Goal: Find contact information: Find contact information

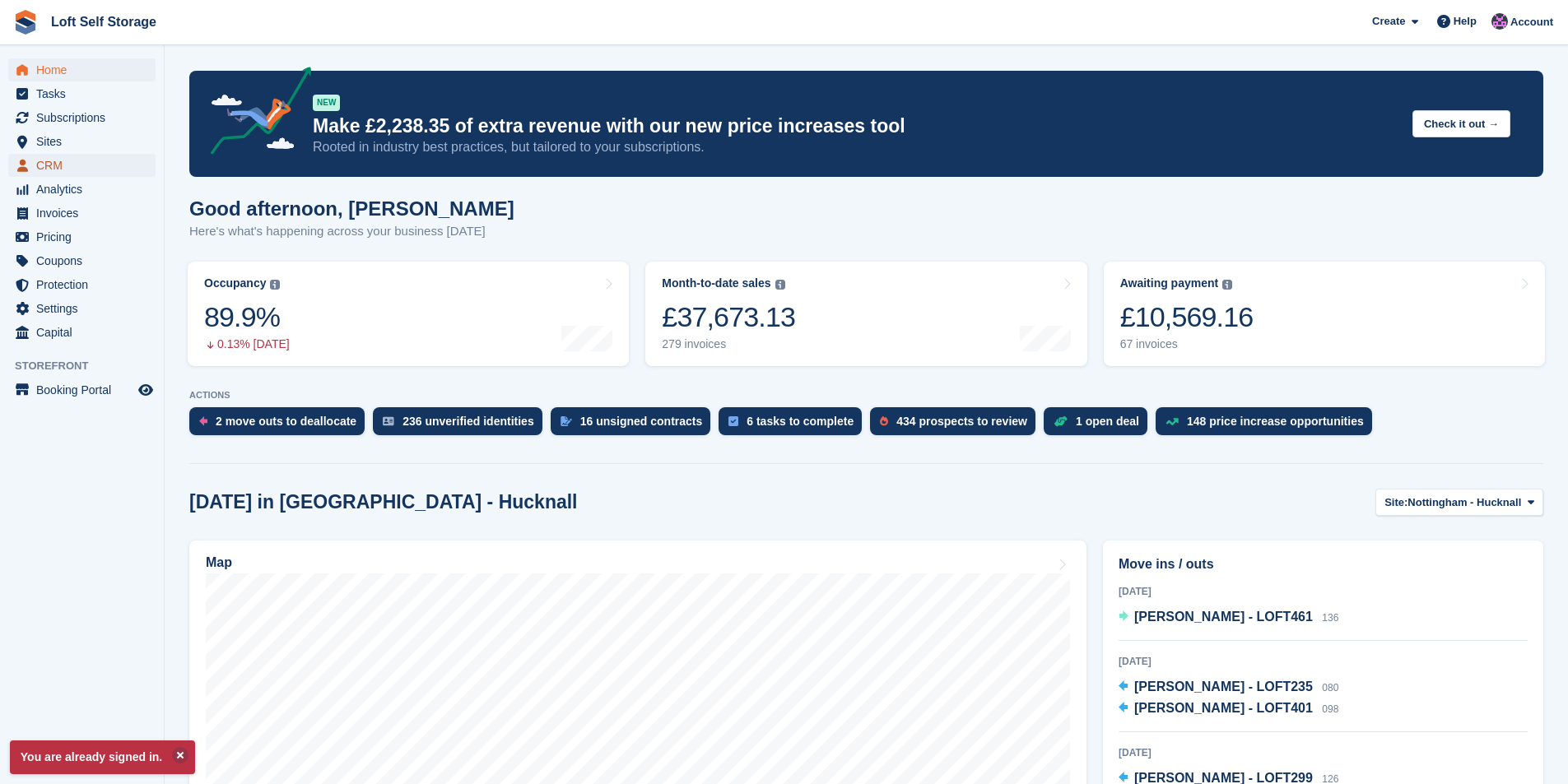
click at [82, 161] on span "CRM" at bounding box center [85, 165] width 99 height 23
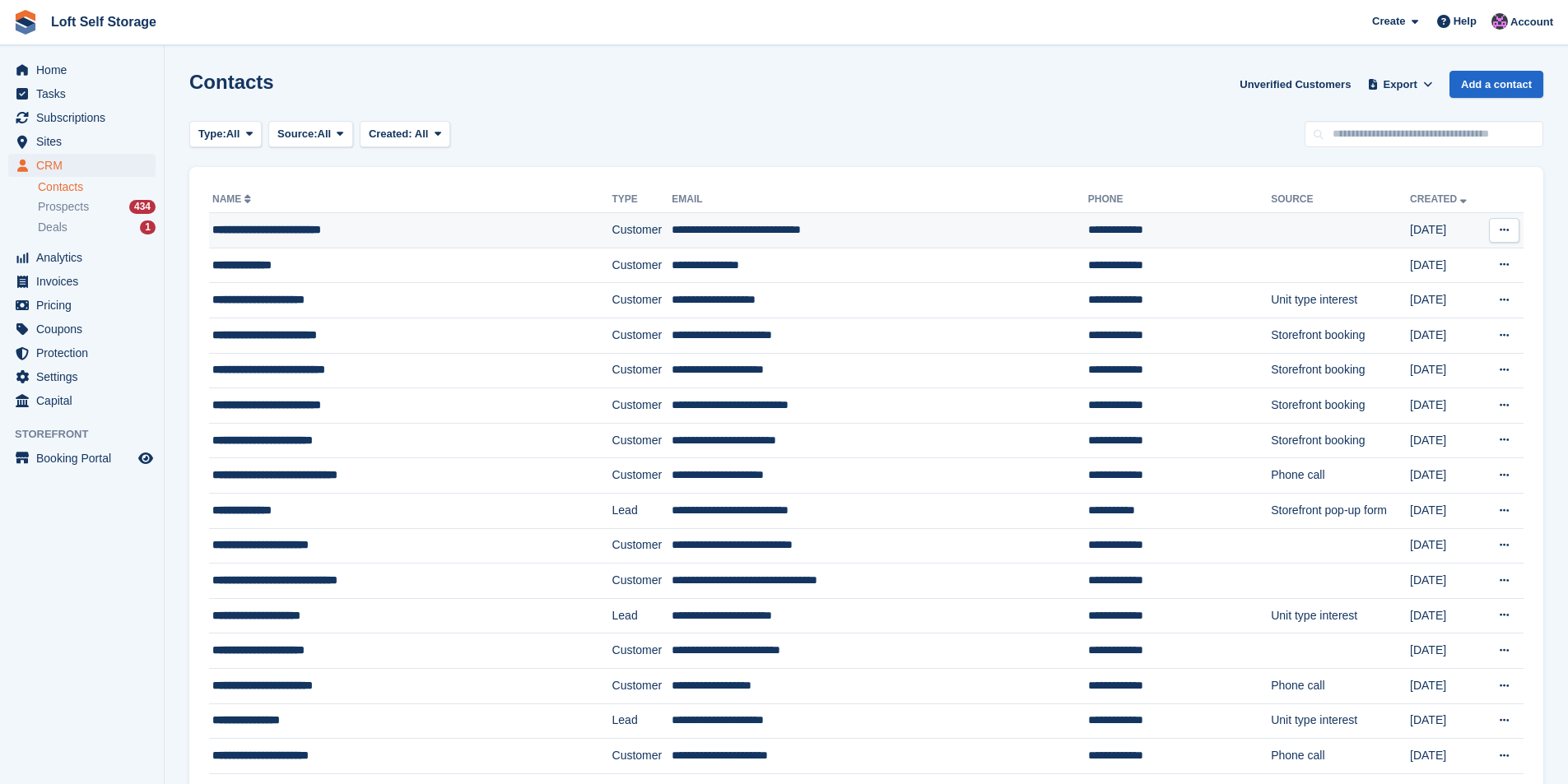
click at [274, 229] on div "**********" at bounding box center [378, 230] width 333 height 18
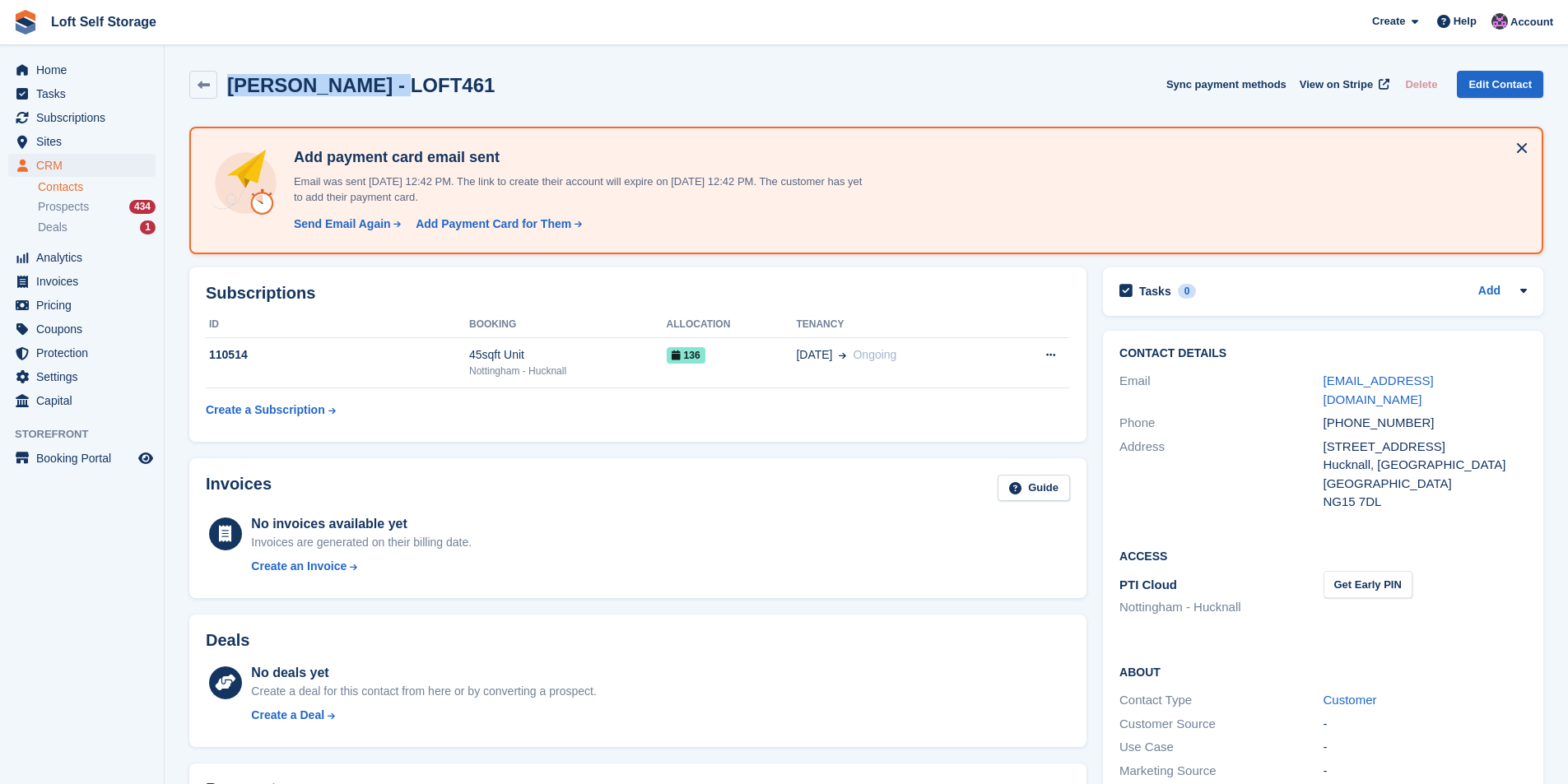
drag, startPoint x: 389, startPoint y: 87, endPoint x: 230, endPoint y: 87, distance: 159.0
click at [230, 87] on h2 "[PERSON_NAME] - LOFT461" at bounding box center [360, 85] width 268 height 22
copy h2 "Jeffrey Woodward"
drag, startPoint x: 1415, startPoint y: 425, endPoint x: 1325, endPoint y: 424, distance: 90.0
click at [1325, 437] on div "53 St Mary's Way" at bounding box center [1424, 447] width 203 height 19
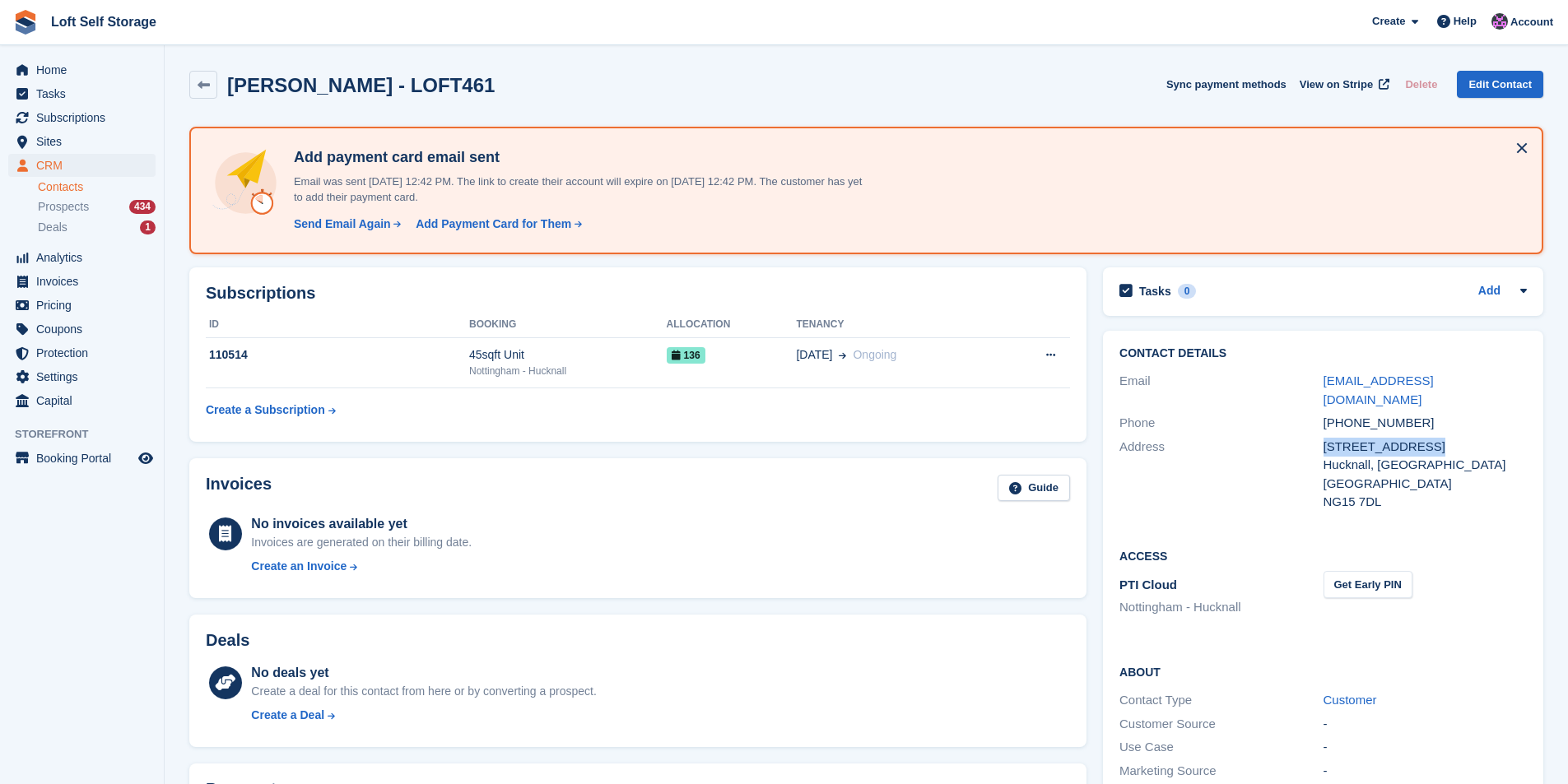
copy div "53 St Mary's Way"
drag, startPoint x: 386, startPoint y: 84, endPoint x: 231, endPoint y: 85, distance: 155.0
click at [231, 85] on h2 "[PERSON_NAME] - LOFT461" at bounding box center [360, 85] width 268 height 22
copy h2 "Jeffrey Woodward"
drag, startPoint x: 1410, startPoint y: 403, endPoint x: 1327, endPoint y: 404, distance: 83.0
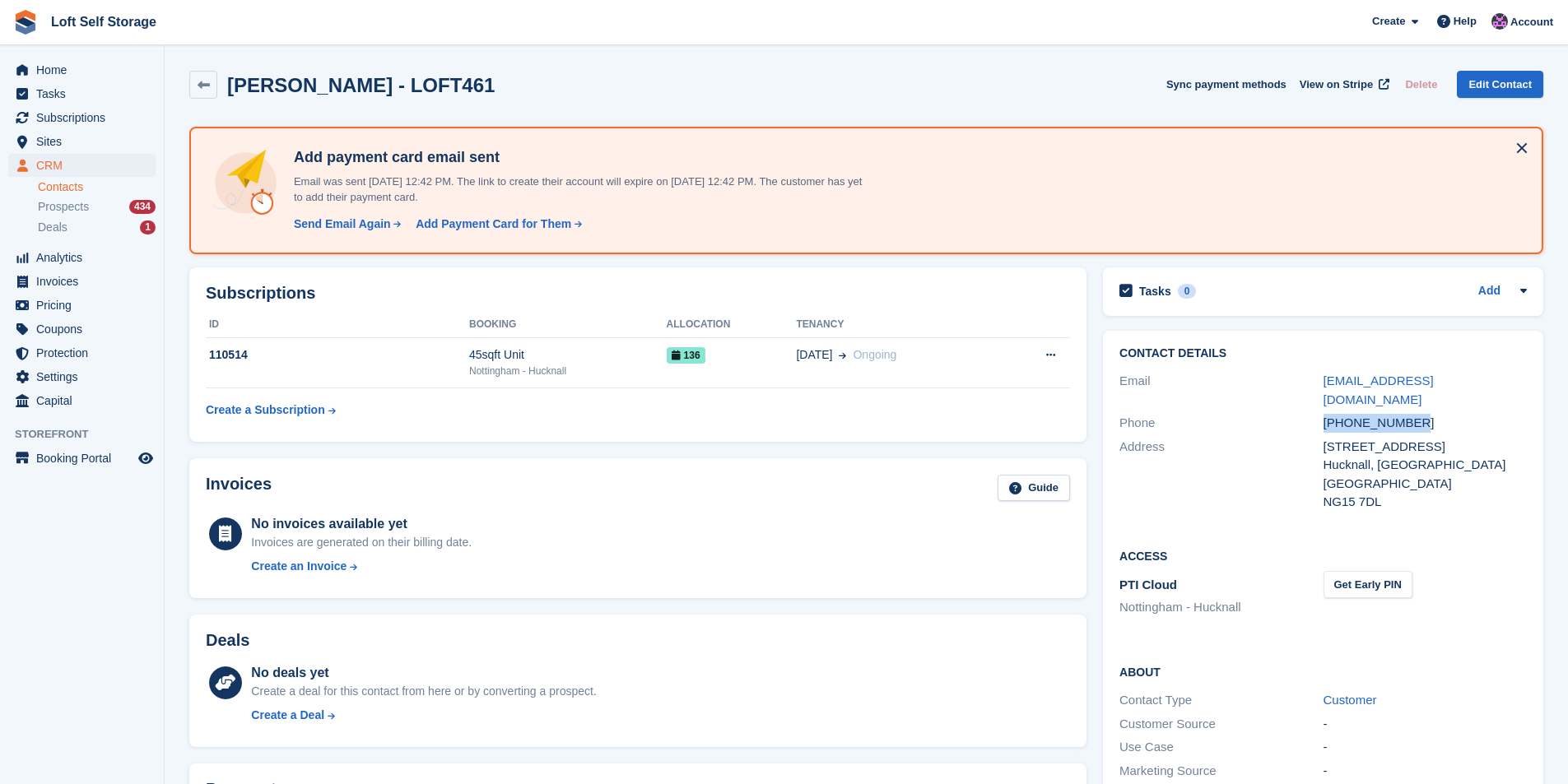
click at [1327, 414] on div "+447817832993" at bounding box center [1424, 424] width 203 height 19
copy div "+447817832993"
click at [1370, 493] on div "NG15 7DL" at bounding box center [1424, 502] width 203 height 19
drag, startPoint x: 1524, startPoint y: 382, endPoint x: 1324, endPoint y: 384, distance: 200.0
click at [1324, 384] on div "jeffwoodward1961@googlemail.com" at bounding box center [1424, 390] width 203 height 37
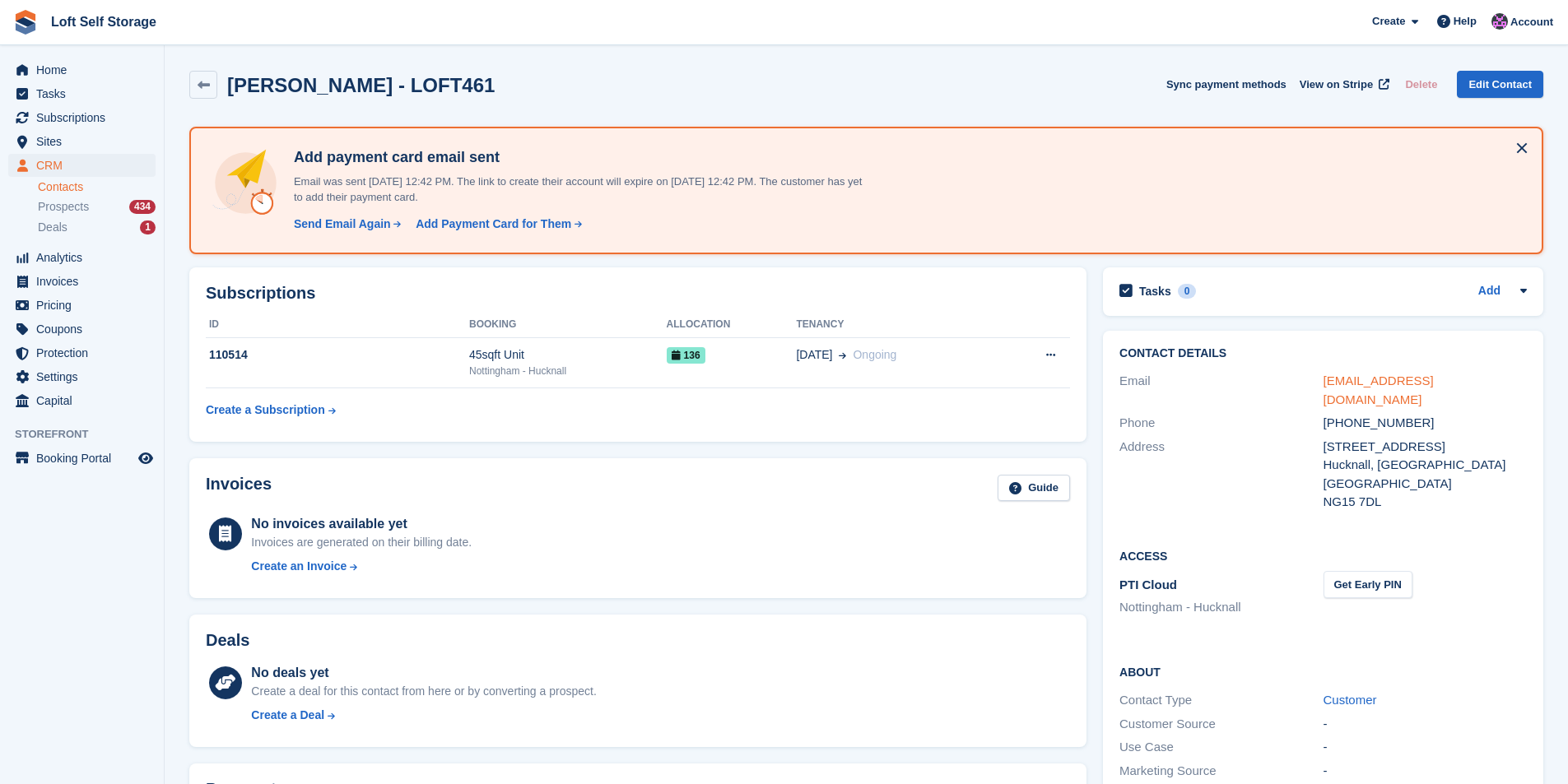
copy link "jeffwoodward1961@googlemail.com"
